Goal: Task Accomplishment & Management: Manage account settings

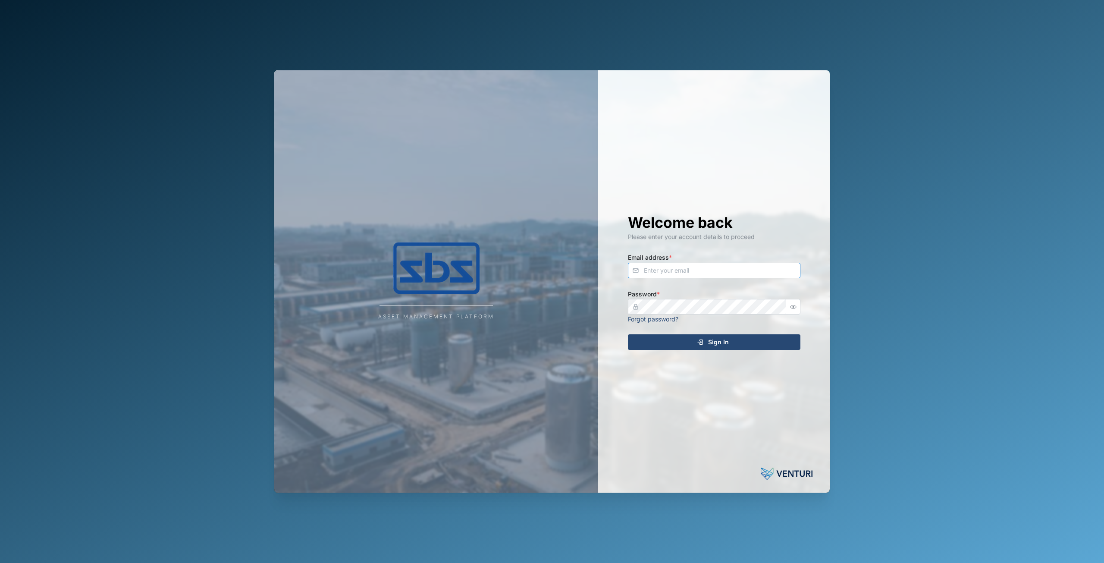
click at [674, 272] on input "Email address *" at bounding box center [714, 271] width 172 height 16
type input "admin@venturi.io"
click at [706, 484] on div "Welcome back Please enter your account details to proceed Email address * admin…" at bounding box center [713, 281] width 207 height 422
click at [652, 337] on div "Sign In" at bounding box center [712, 342] width 159 height 15
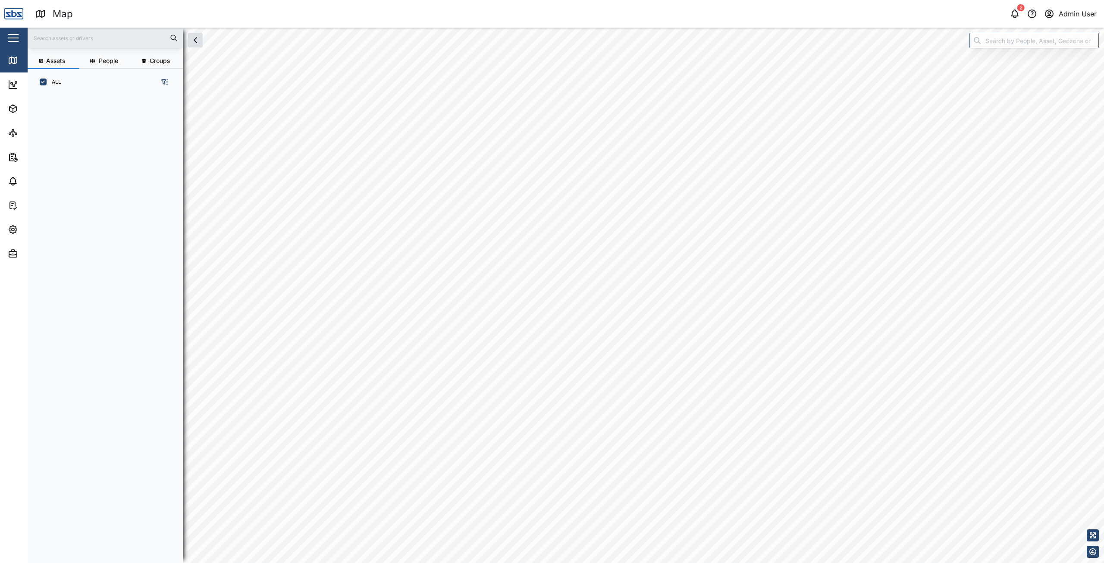
scroll to position [457, 135]
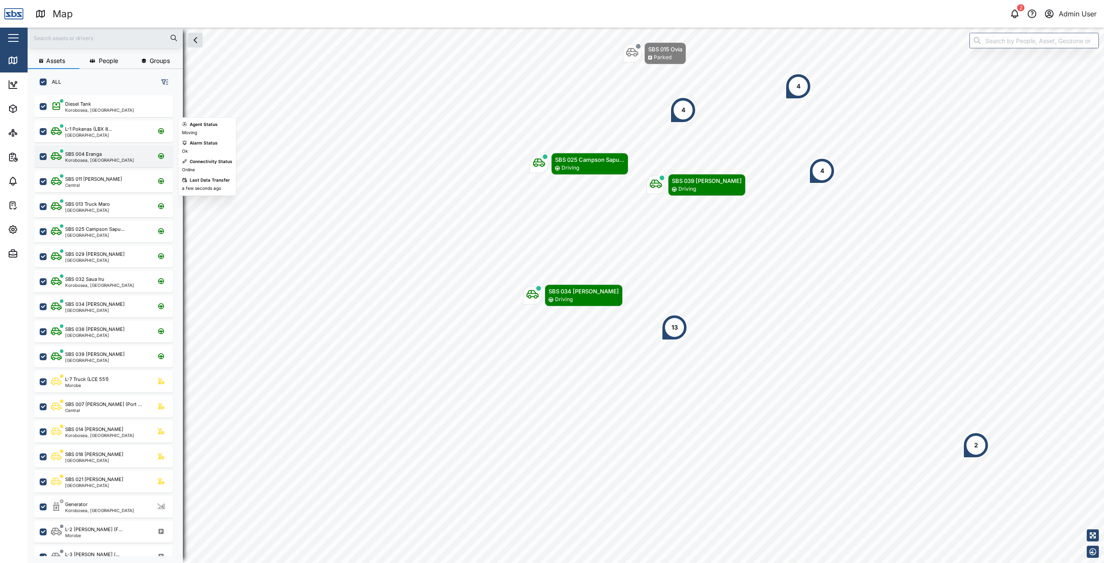
click at [94, 159] on div "Korobosea, Port Moresby" at bounding box center [99, 160] width 69 height 4
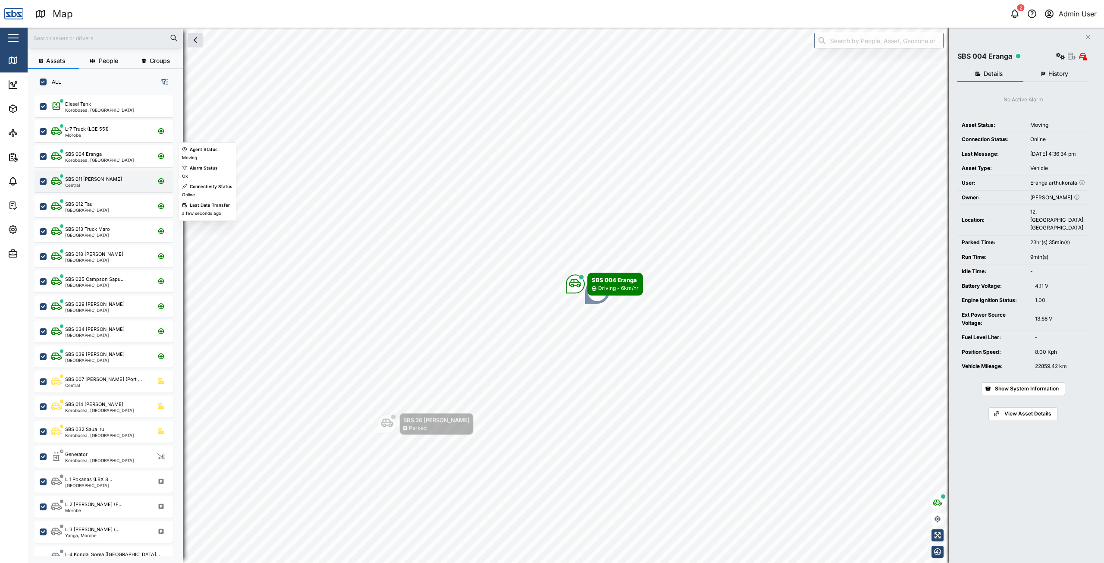
click at [91, 182] on div "SBS 011 Nigel" at bounding box center [93, 178] width 57 height 7
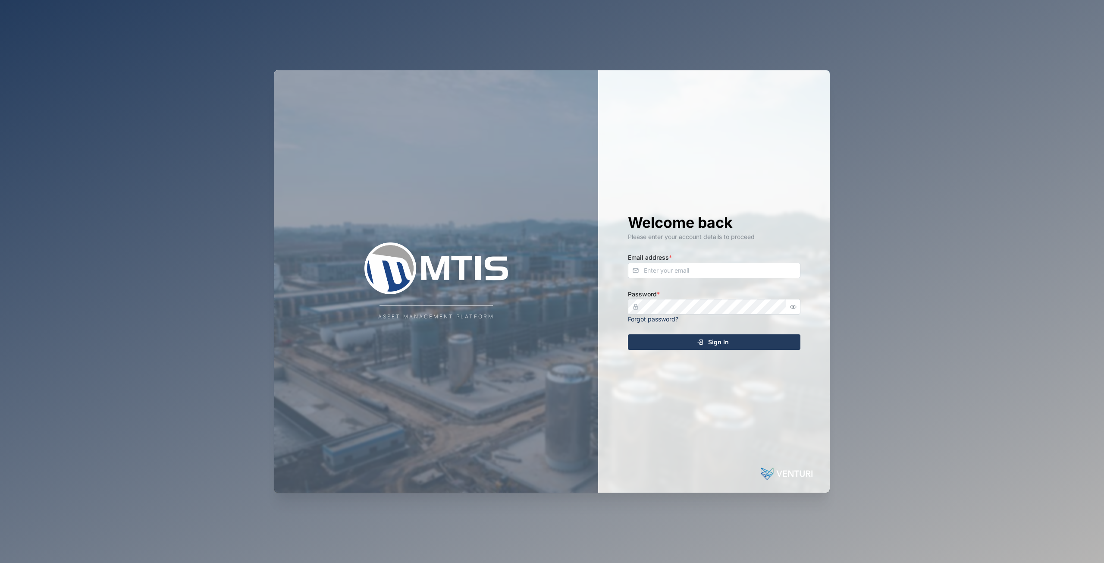
drag, startPoint x: 711, startPoint y: 461, endPoint x: 648, endPoint y: 354, distance: 123.5
click at [711, 461] on div "Welcome back Please enter your account details to proceed Email address * Passw…" at bounding box center [713, 281] width 207 height 422
click at [655, 274] on input "Email address *" at bounding box center [714, 271] width 172 height 16
click at [684, 347] on div "Sign In" at bounding box center [712, 342] width 159 height 15
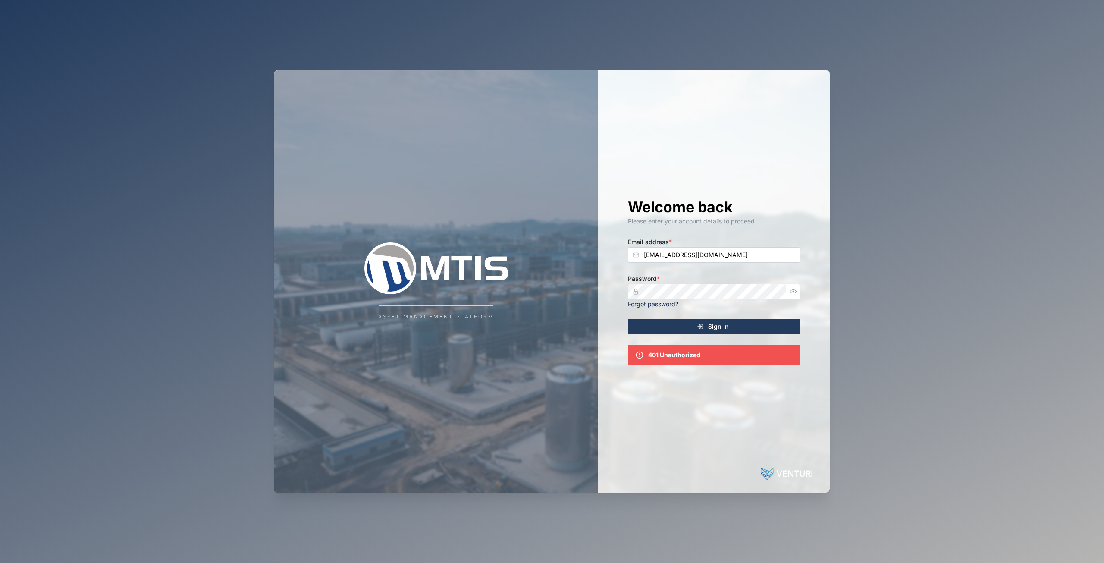
click at [728, 268] on div "Welcome back Please enter your account details to proceed Email address * [EMAI…" at bounding box center [713, 281] width 207 height 422
click at [735, 258] on input "[EMAIL_ADDRESS][DOMAIN_NAME]" at bounding box center [714, 255] width 172 height 16
type input "[EMAIL_ADDRESS][DOMAIN_NAME]"
click at [628, 319] on button "Sign In" at bounding box center [714, 327] width 172 height 16
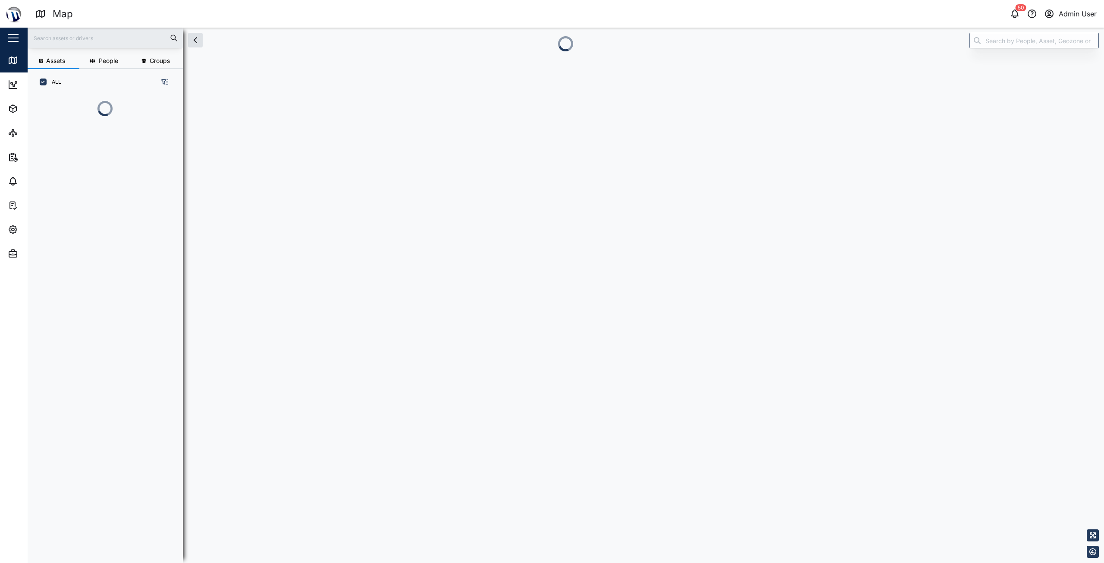
scroll to position [420, 135]
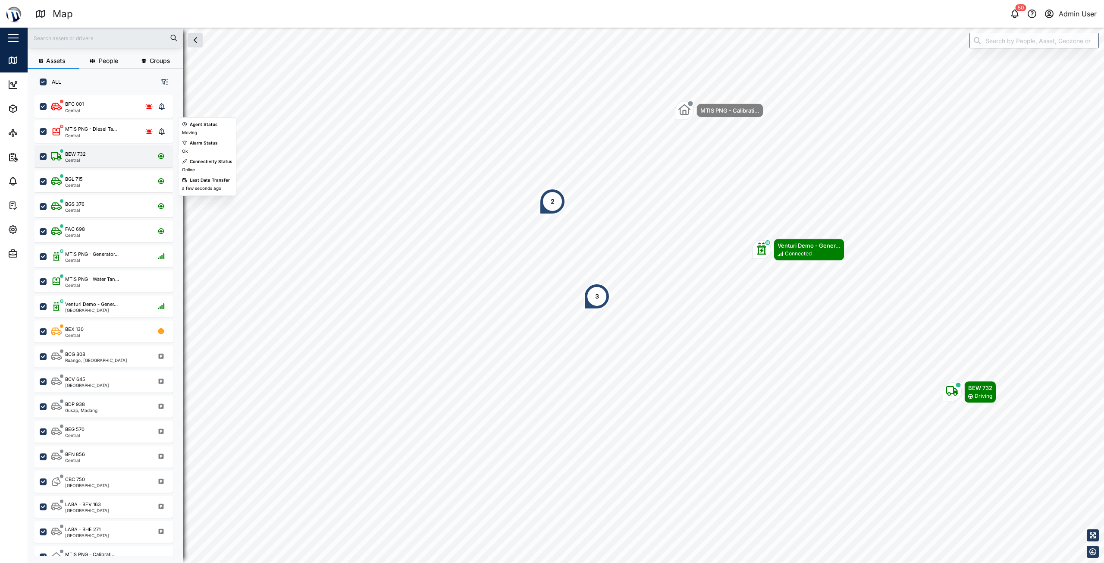
click at [108, 157] on div "BEW 732 Central" at bounding box center [109, 156] width 117 height 12
